Goal: Navigation & Orientation: Find specific page/section

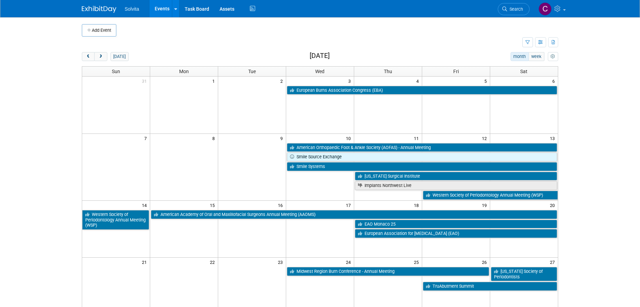
drag, startPoint x: 163, startPoint y: 9, endPoint x: 171, endPoint y: 18, distance: 12.5
click at [163, 9] on link "Events" at bounding box center [162, 8] width 25 height 17
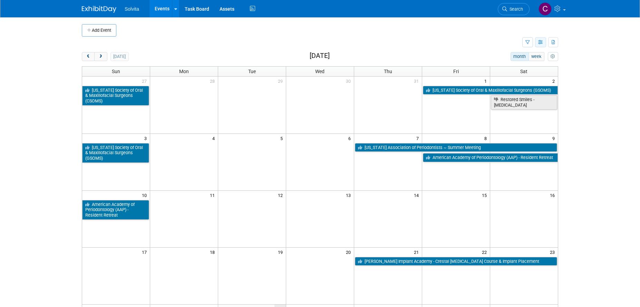
click at [538, 42] on icon "button" at bounding box center [540, 42] width 5 height 4
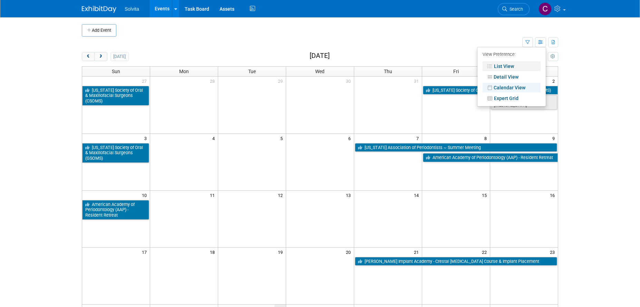
click at [506, 65] on link "List View" at bounding box center [512, 66] width 58 height 10
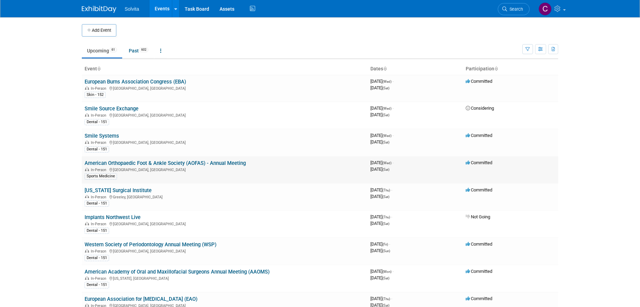
click at [162, 163] on link "American Orthopaedic Foot & Ankle Society (AOFAS) - Annual Meeting" at bounding box center [165, 163] width 161 height 6
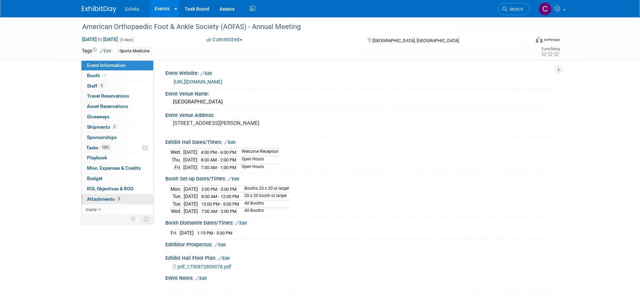
click at [105, 200] on span "Attachments 3" at bounding box center [104, 200] width 35 height 6
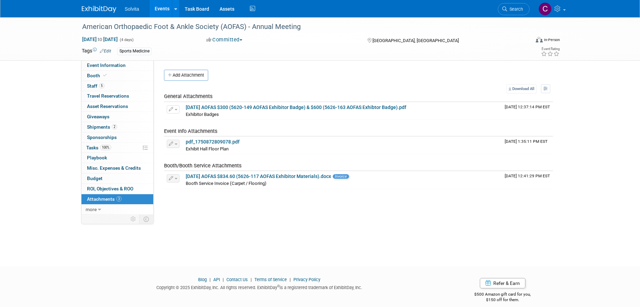
click at [284, 60] on div "American Orthopaedic Foot & Ankle Society (AOFAS) - Annual Meeting Sep 10, 2025…" at bounding box center [320, 38] width 487 height 43
click at [118, 168] on span "Misc. Expenses & Credits 0" at bounding box center [114, 168] width 54 height 6
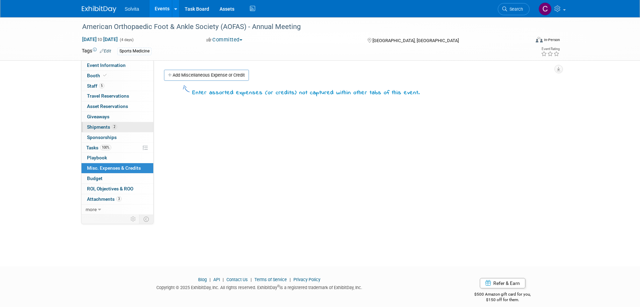
click at [103, 125] on span "Shipments 2" at bounding box center [102, 127] width 30 height 6
